Goal: Task Accomplishment & Management: Manage account settings

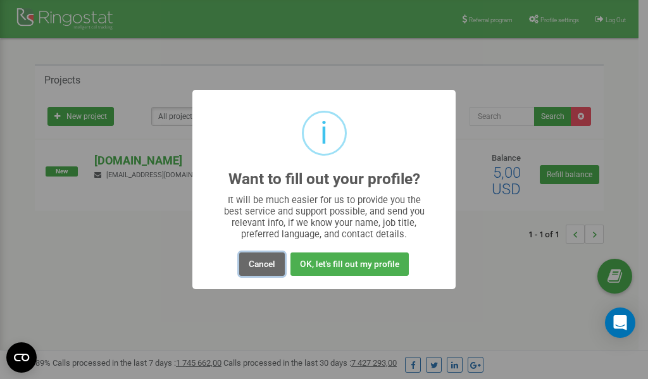
click at [263, 265] on button "Cancel" at bounding box center [262, 263] width 46 height 23
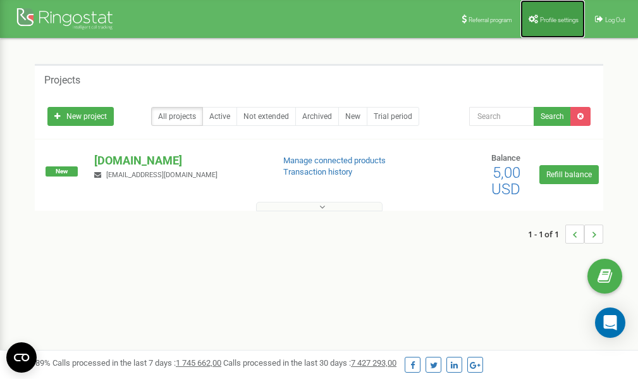
click at [542, 13] on link "Profile settings" at bounding box center [553, 19] width 65 height 38
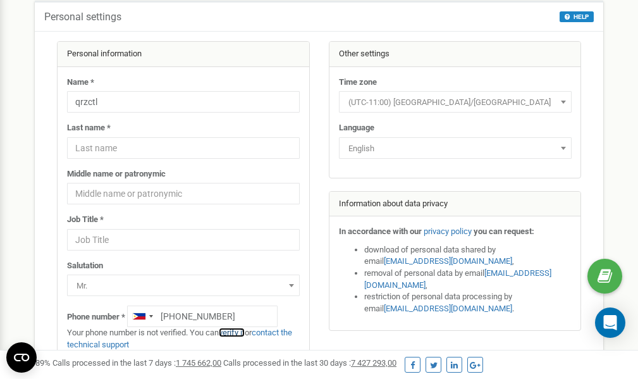
click at [238, 332] on link "verify it" at bounding box center [232, 332] width 26 height 9
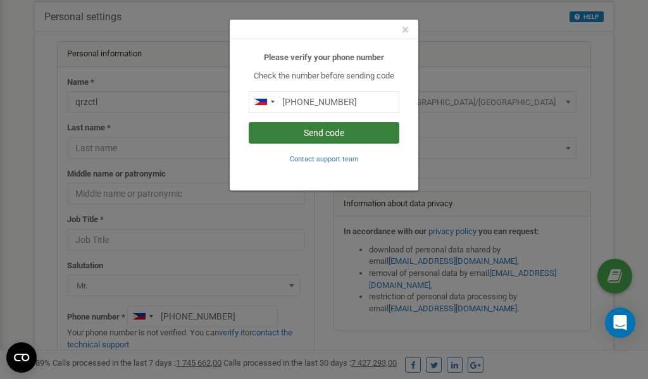
click at [292, 129] on button "Send code" at bounding box center [324, 133] width 151 height 22
